Goal: Check status: Check status

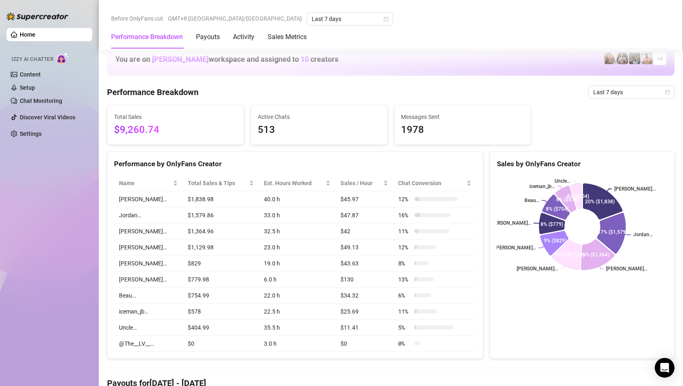
scroll to position [356, 0]
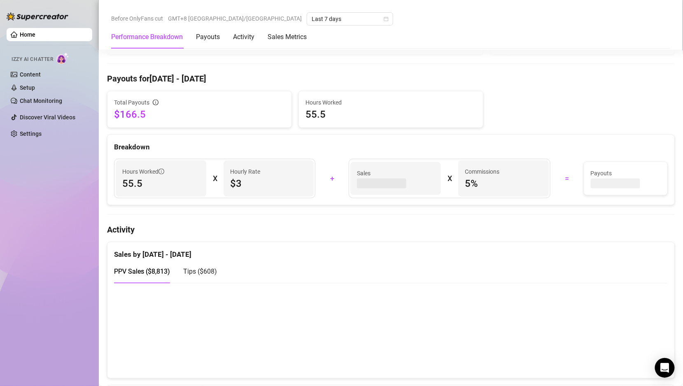
scroll to position [339, 0]
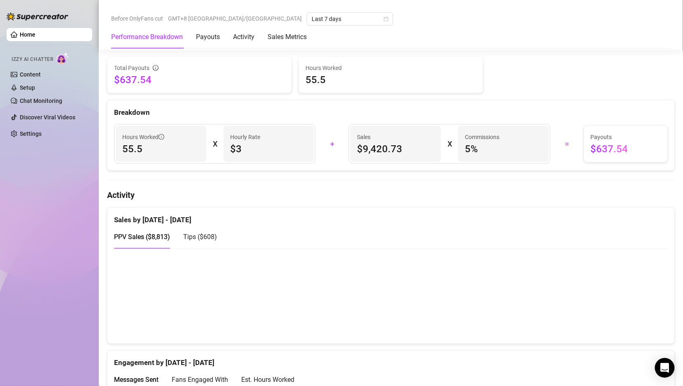
click at [209, 238] on span "Tips ( $608 )" at bounding box center [200, 238] width 34 height 8
click at [145, 236] on span "PPV Sales ( $8,813 )" at bounding box center [142, 238] width 56 height 8
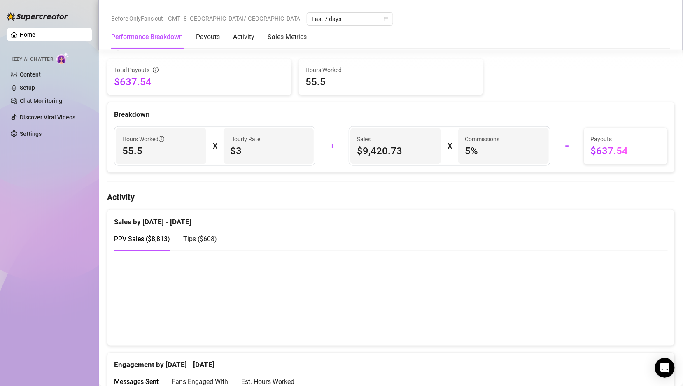
click at [216, 237] on span "Tips ( $608 )" at bounding box center [200, 240] width 34 height 8
click at [149, 236] on span "PPV Sales ( $8,813 )" at bounding box center [142, 240] width 56 height 8
